Goal: Use online tool/utility: Use online tool/utility

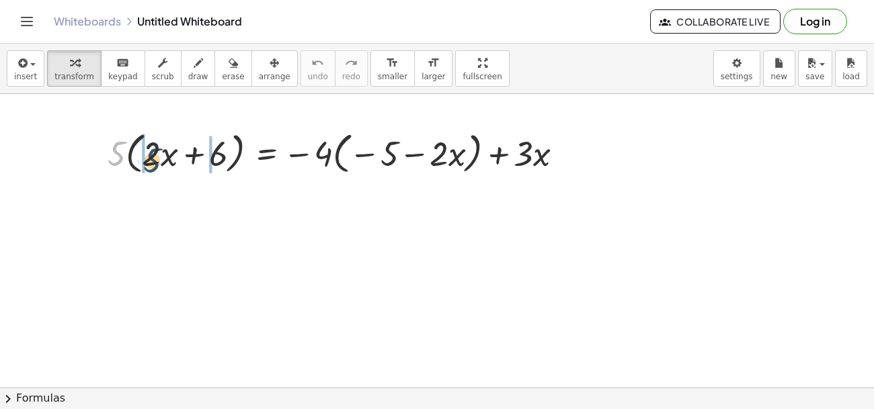
drag, startPoint x: 122, startPoint y: 160, endPoint x: 160, endPoint y: 167, distance: 38.9
click at [160, 167] on div at bounding box center [340, 152] width 479 height 51
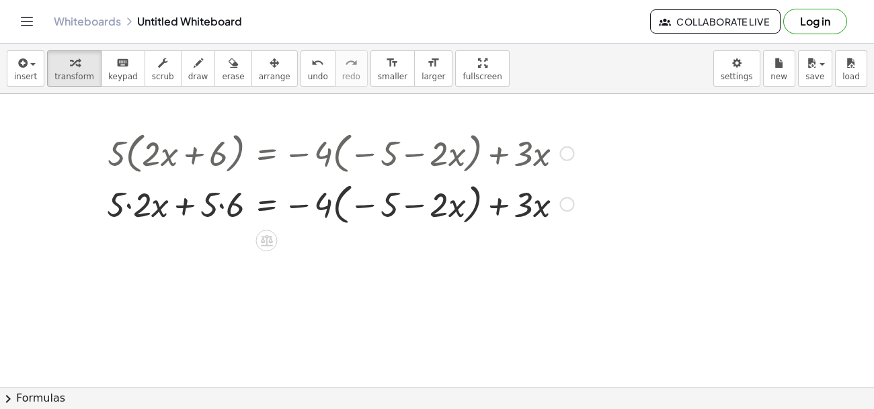
click at [127, 208] on div at bounding box center [340, 203] width 480 height 51
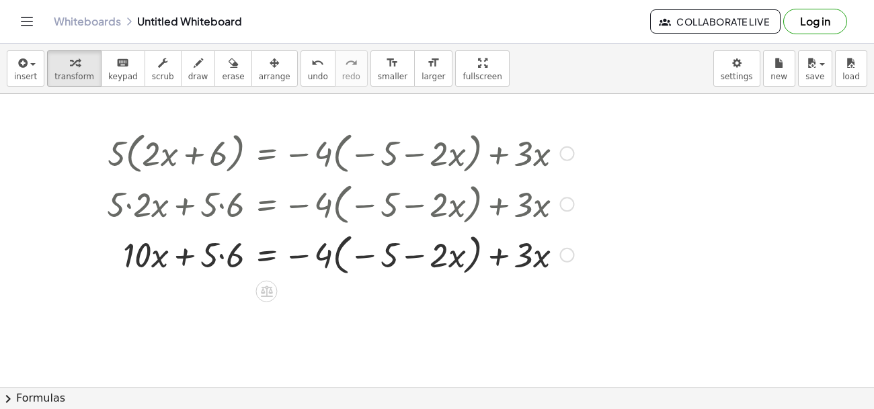
click at [223, 256] on div at bounding box center [340, 254] width 480 height 51
click at [350, 259] on div at bounding box center [340, 254] width 480 height 51
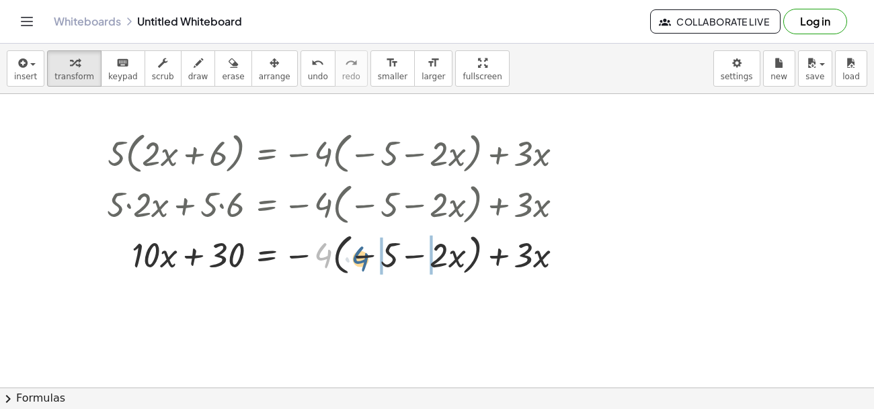
drag, startPoint x: 323, startPoint y: 256, endPoint x: 361, endPoint y: 260, distance: 38.6
click at [361, 259] on div at bounding box center [340, 254] width 480 height 51
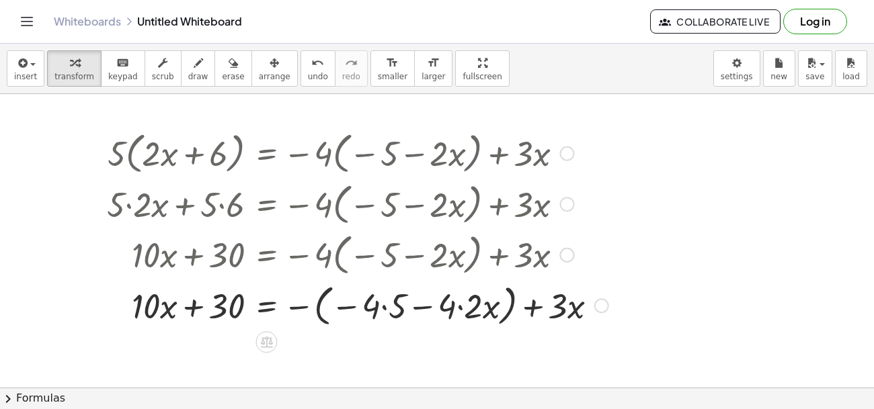
click at [385, 308] on div at bounding box center [357, 304] width 515 height 51
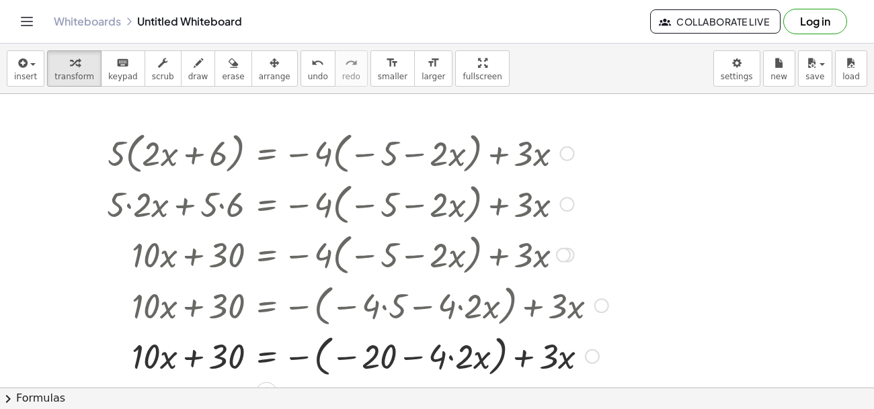
click at [448, 361] on div at bounding box center [357, 355] width 515 height 51
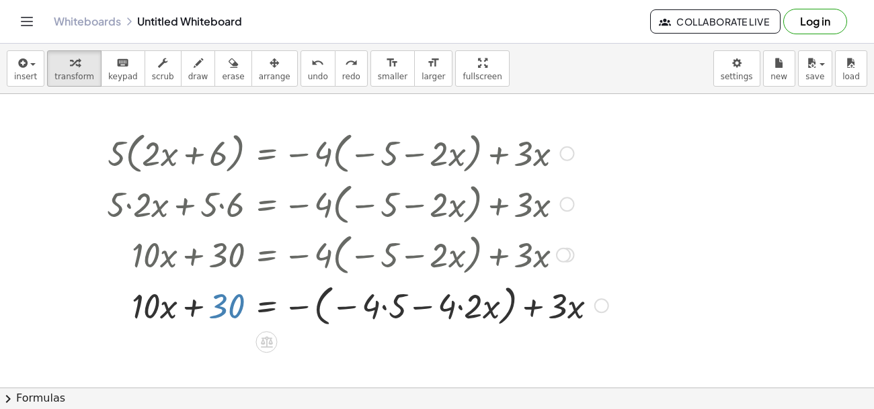
click at [229, 304] on div at bounding box center [357, 304] width 515 height 51
click at [216, 305] on div at bounding box center [357, 304] width 515 height 51
drag, startPoint x: 555, startPoint y: 311, endPoint x: 91, endPoint y: 303, distance: 463.4
click at [91, 303] on div "· 5 · ( + · 2 · x + 6 ) = − · 4 · ( − 5 − · 2 · x ) + · 3 · x + · 5 · 2 · x + ·…" at bounding box center [353, 229] width 532 height 210
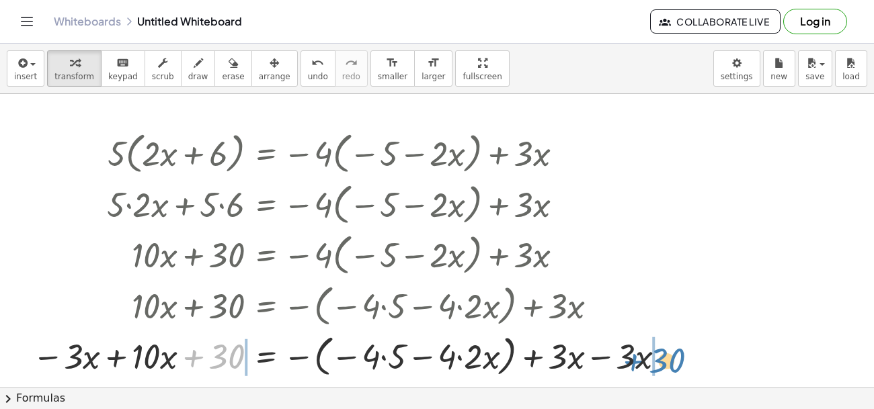
drag, startPoint x: 225, startPoint y: 350, endPoint x: 655, endPoint y: 353, distance: 430.4
click at [680, 356] on div "· 5 · ( + · 2 · x + 6 ) = − · 4 · ( − 5 − · 2 · x ) + · 3 · x + · 5 · 2 · x + ·…" at bounding box center [346, 254] width 668 height 261
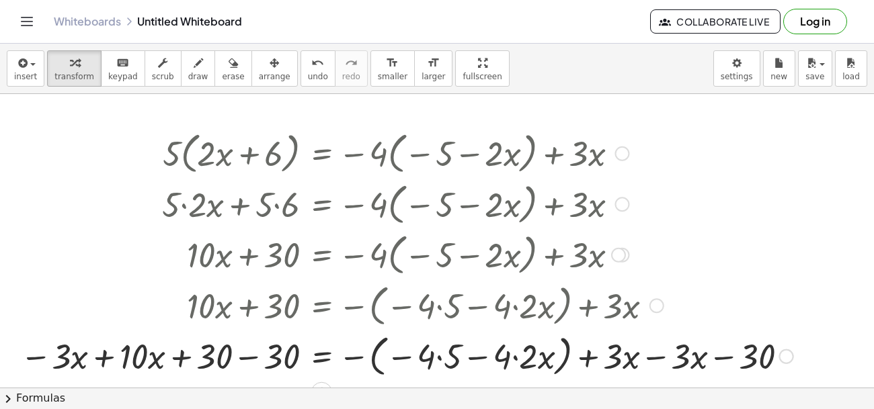
click at [649, 357] on div at bounding box center [406, 355] width 787 height 51
click at [237, 363] on div at bounding box center [341, 355] width 657 height 51
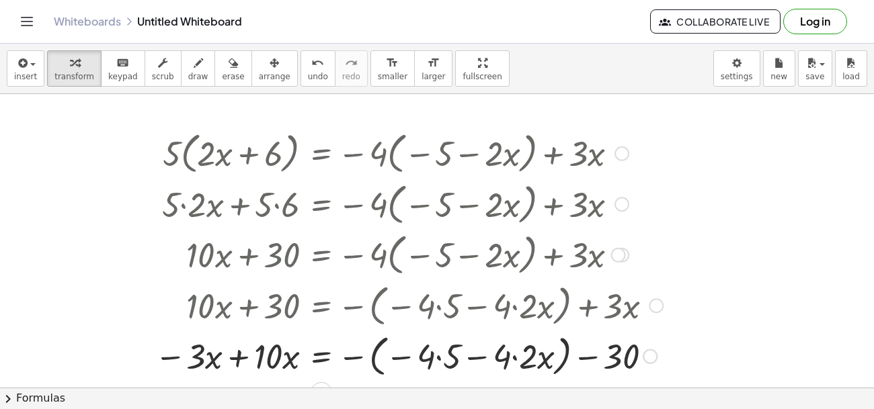
click at [517, 358] on div at bounding box center [409, 355] width 522 height 51
click at [444, 359] on div at bounding box center [409, 355] width 522 height 51
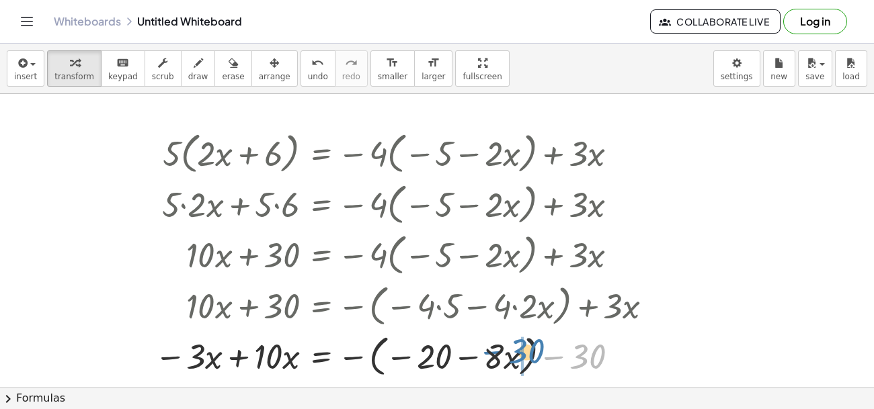
drag, startPoint x: 594, startPoint y: 361, endPoint x: 531, endPoint y: 356, distance: 62.7
click at [531, 356] on div at bounding box center [409, 355] width 522 height 51
drag, startPoint x: 589, startPoint y: 360, endPoint x: 424, endPoint y: 363, distance: 165.4
click at [424, 363] on div at bounding box center [409, 355] width 522 height 51
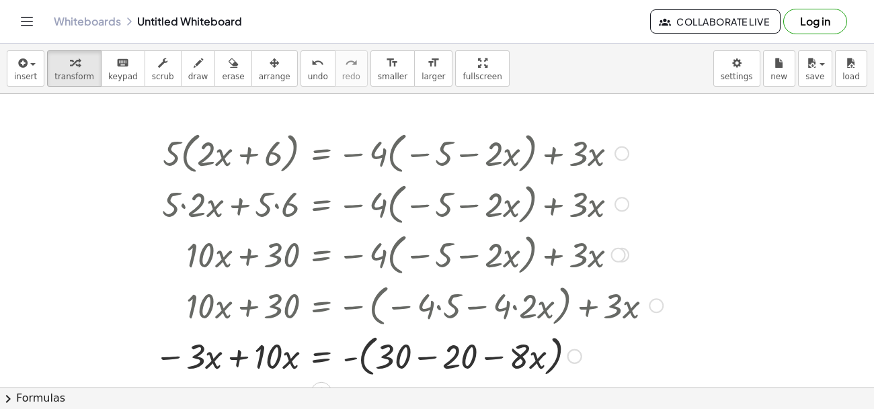
click at [424, 362] on div at bounding box center [409, 355] width 522 height 51
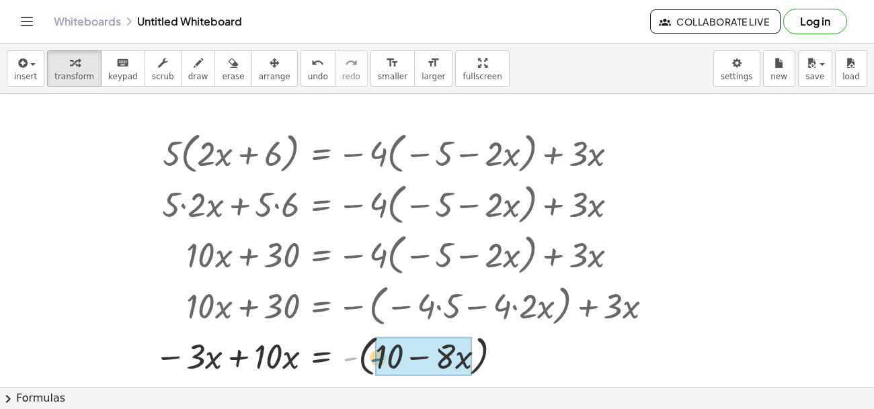
drag, startPoint x: 356, startPoint y: 357, endPoint x: 385, endPoint y: 358, distance: 28.9
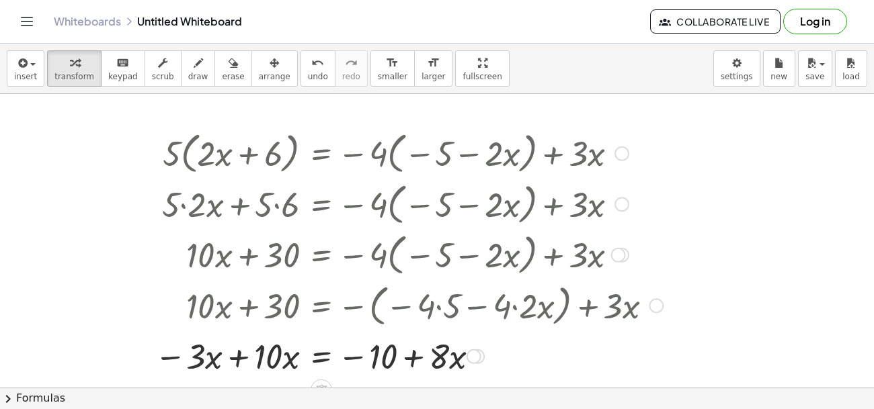
click at [411, 359] on div at bounding box center [409, 356] width 522 height 46
drag, startPoint x: 444, startPoint y: 360, endPoint x: 132, endPoint y: 357, distance: 312.0
click at [229, 365] on div at bounding box center [374, 356] width 591 height 46
click at [231, 365] on div at bounding box center [412, 356] width 515 height 46
click at [240, 365] on div at bounding box center [412, 356] width 515 height 46
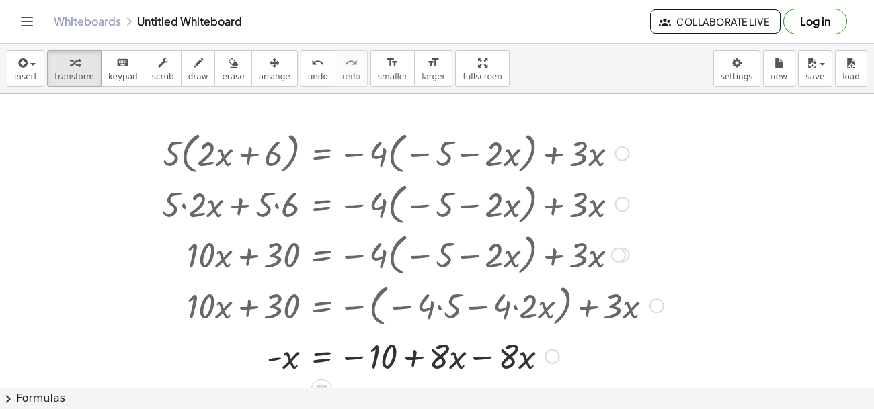
click at [493, 358] on div at bounding box center [412, 356] width 515 height 46
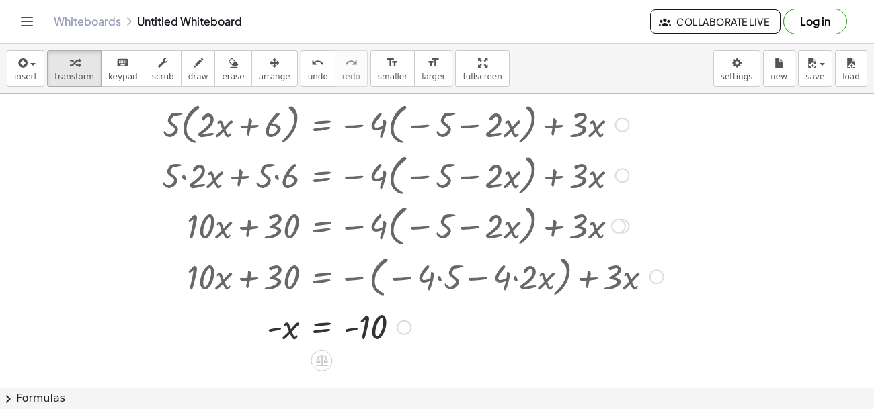
scroll to position [32, 0]
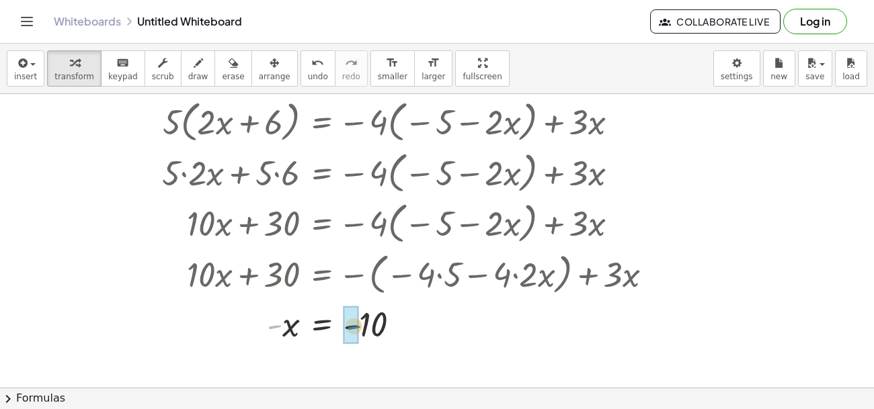
drag, startPoint x: 273, startPoint y: 329, endPoint x: 354, endPoint y: 331, distance: 80.7
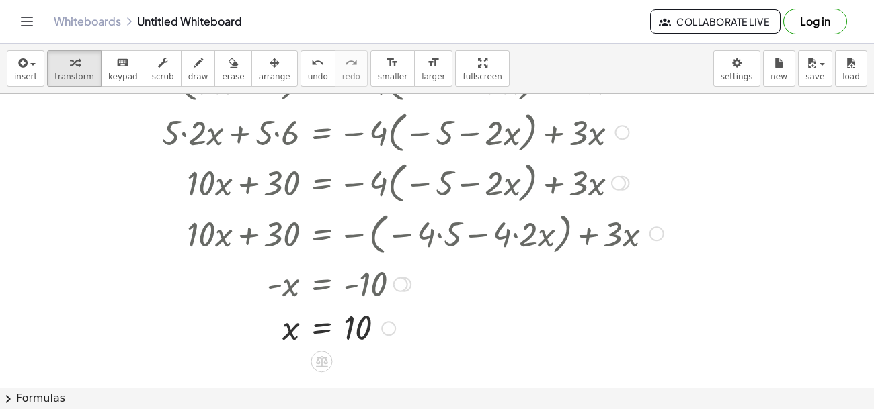
scroll to position [73, 0]
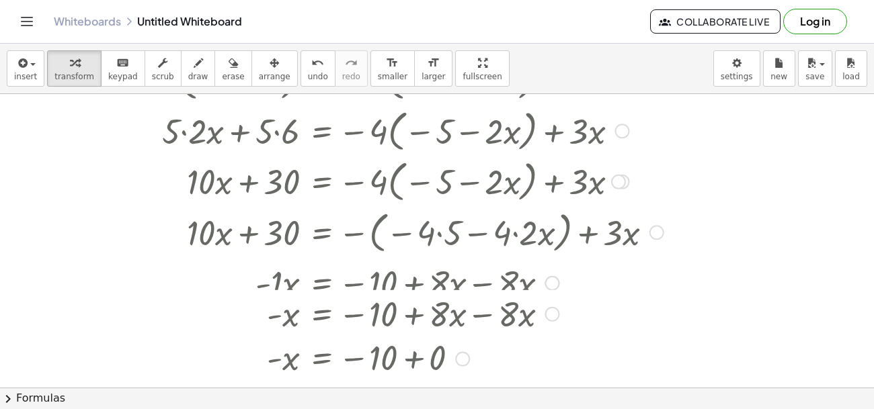
drag, startPoint x: 400, startPoint y: 287, endPoint x: 420, endPoint y: 409, distance: 123.4
click at [420, 409] on div "insert select one: Math Expression Function Text Youtube Video Graphing Geometr…" at bounding box center [437, 227] width 874 height 366
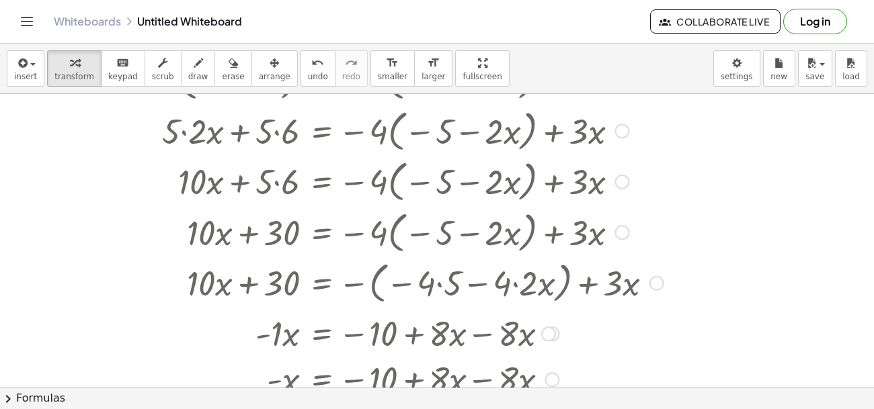
drag, startPoint x: 613, startPoint y: 184, endPoint x: 623, endPoint y: 367, distance: 183.2
click at [321, 81] on div "· 5 · ( + · 2 · x + 6 ) = − · 4 · ( − 5 − · 2 · x ) + · 3 · x + · 5 · 2 · x + ·…" at bounding box center [321, 81] width 0 height 0
drag, startPoint x: 553, startPoint y: 337, endPoint x: 534, endPoint y: 385, distance: 51.6
click at [321, 380] on div "· - 1 · x = − 10 + · 8 · x − · 8 · x" at bounding box center [321, 380] width 0 height 0
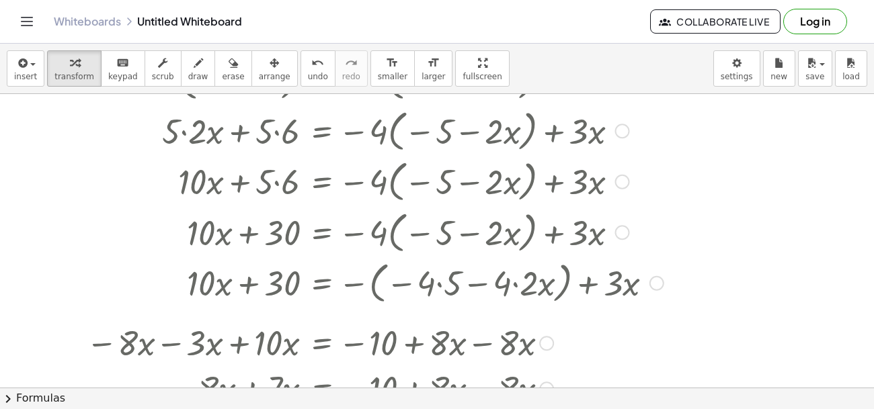
drag, startPoint x: 544, startPoint y: 334, endPoint x: 539, endPoint y: 392, distance: 58.0
click at [539, 392] on div "insert select one: Math Expression Function Text Youtube Video Graphing Geometr…" at bounding box center [437, 227] width 874 height 366
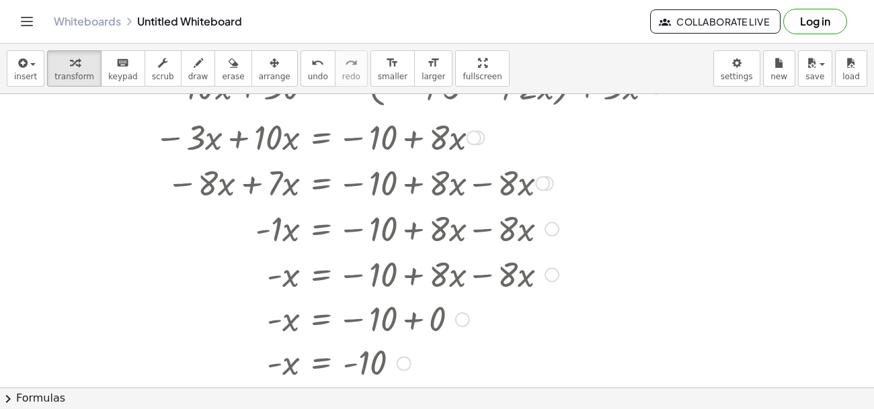
scroll to position [278, 0]
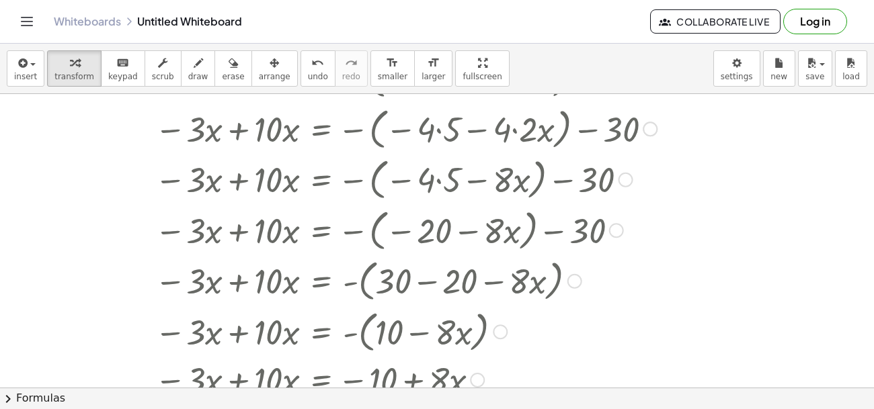
drag, startPoint x: 476, startPoint y: 132, endPoint x: 473, endPoint y: 409, distance: 277.0
click at [473, 409] on div "insert select one: Math Expression Function Text Youtube Video Graphing Geometr…" at bounding box center [437, 227] width 874 height 366
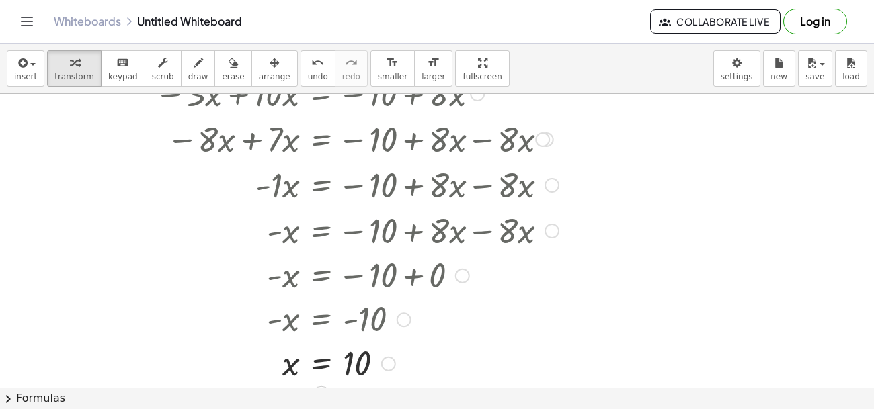
scroll to position [563, 0]
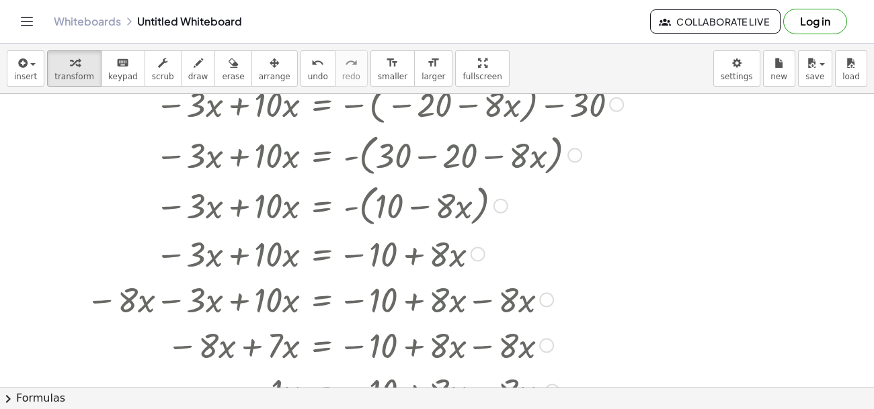
drag, startPoint x: 547, startPoint y: 141, endPoint x: 516, endPoint y: 409, distance: 269.3
click at [516, 409] on div "insert select one: Math Expression Function Text Youtube Video Graphing Geometr…" at bounding box center [437, 227] width 874 height 366
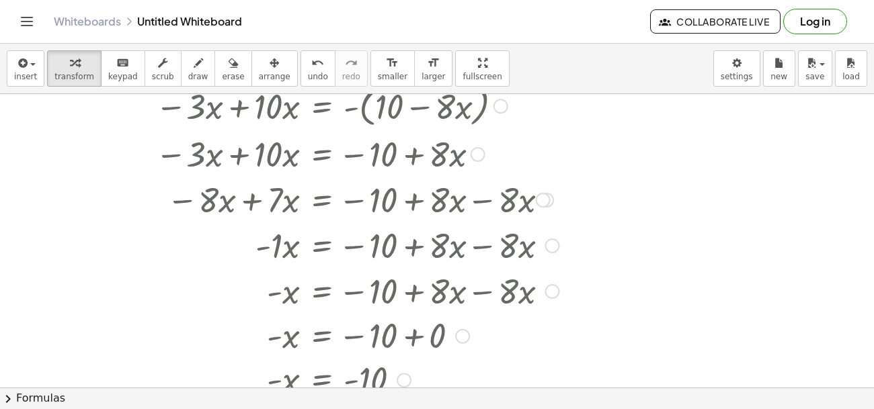
scroll to position [712, 0]
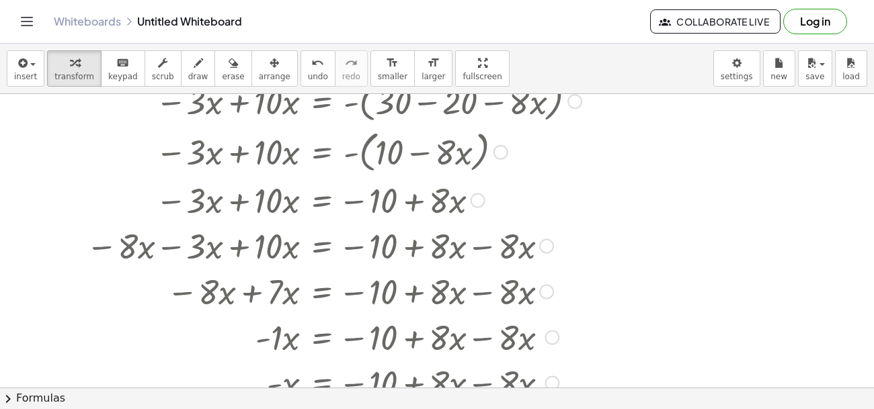
drag, startPoint x: 545, startPoint y: 199, endPoint x: 546, endPoint y: 344, distance: 145.2
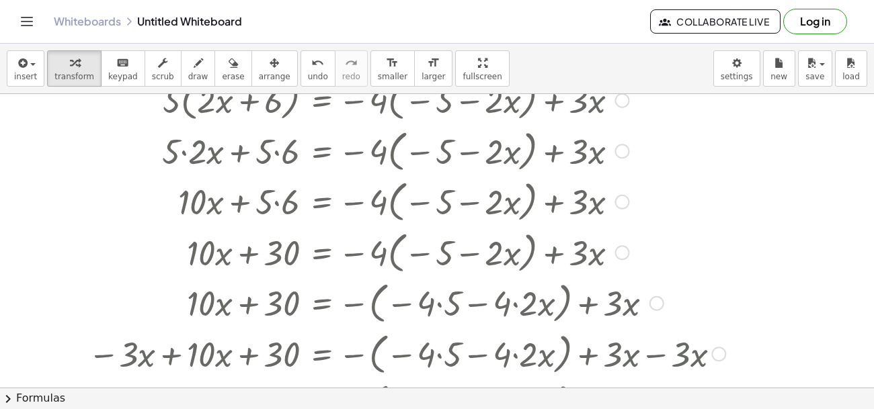
scroll to position [0, 0]
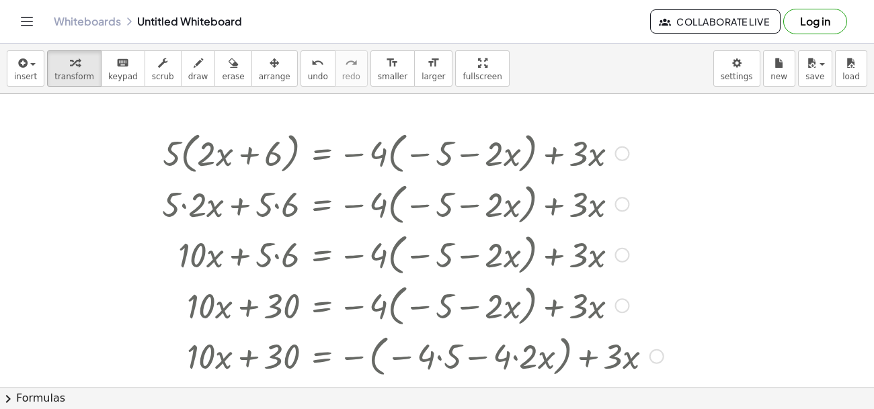
click at [175, 150] on div at bounding box center [406, 152] width 787 height 51
click at [619, 157] on div at bounding box center [622, 154] width 15 height 15
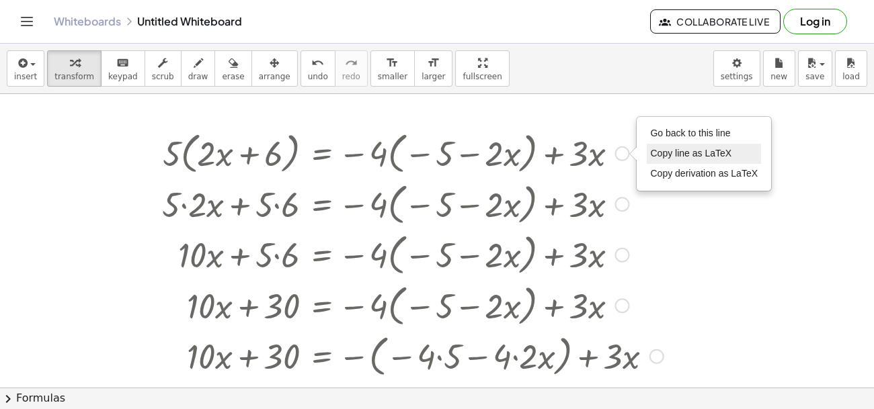
click at [666, 146] on li "Copy line as LaTeX" at bounding box center [704, 154] width 114 height 20
